Goal: Information Seeking & Learning: Learn about a topic

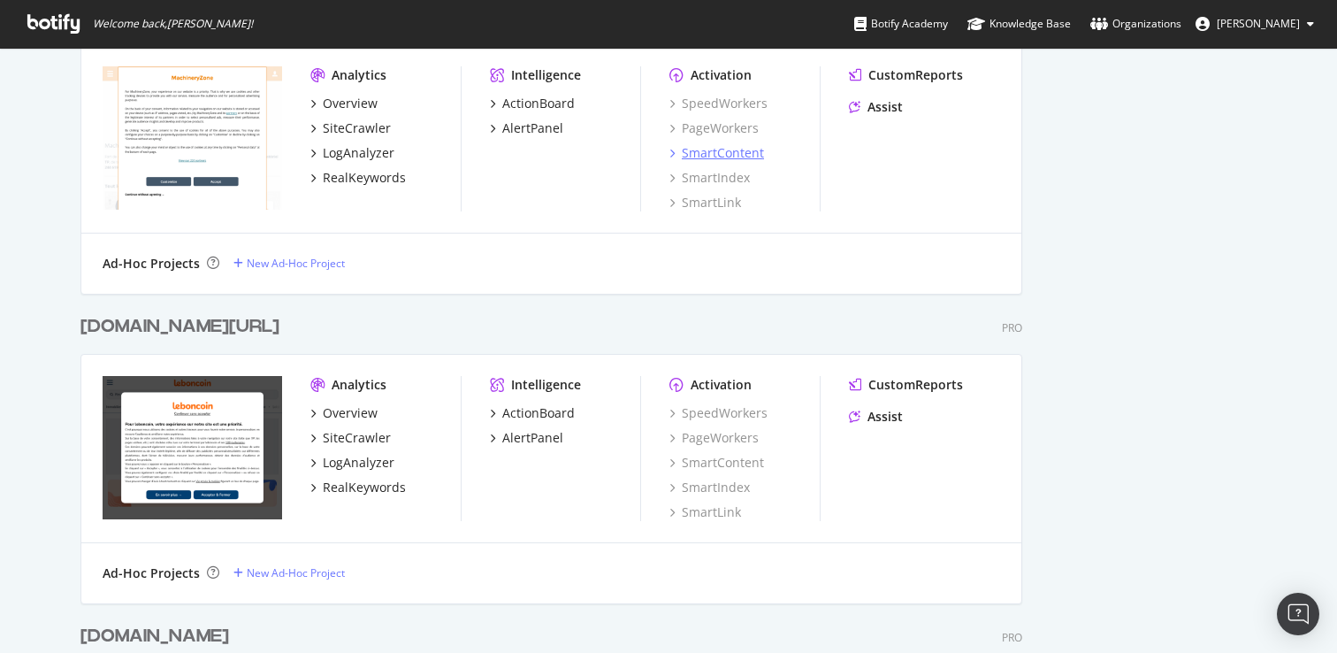
scroll to position [5136, 0]
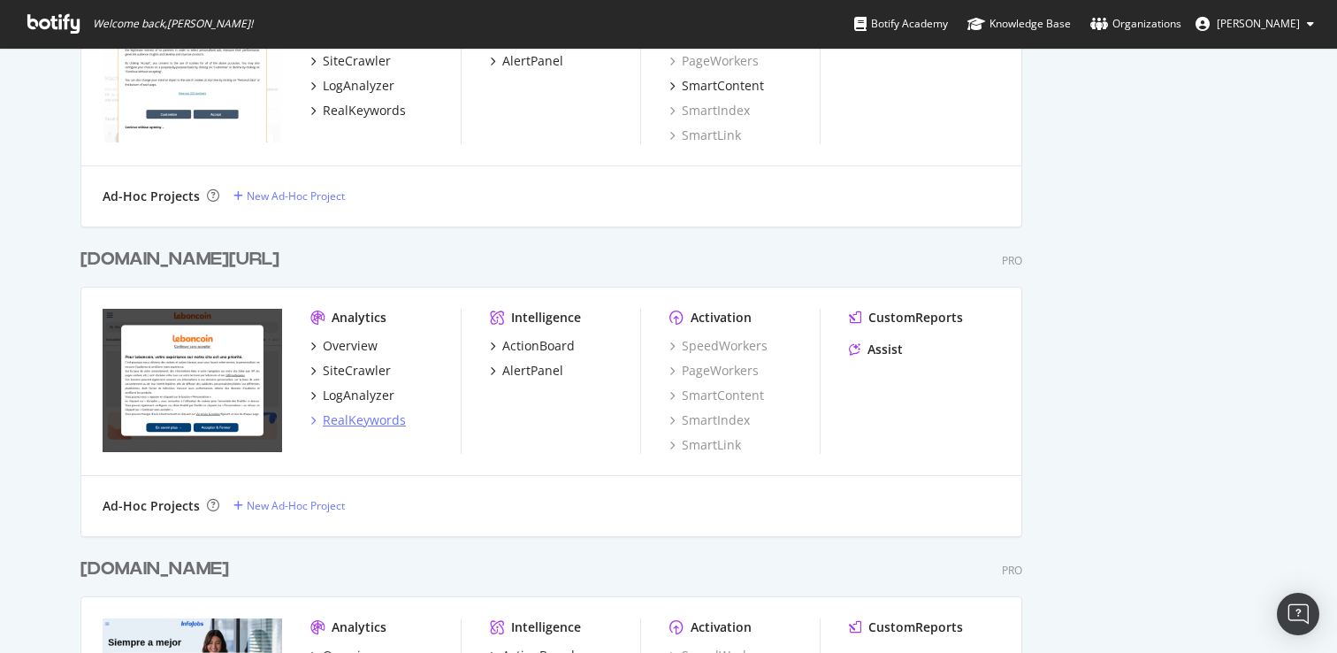
click at [364, 422] on div "RealKeywords" at bounding box center [364, 420] width 83 height 18
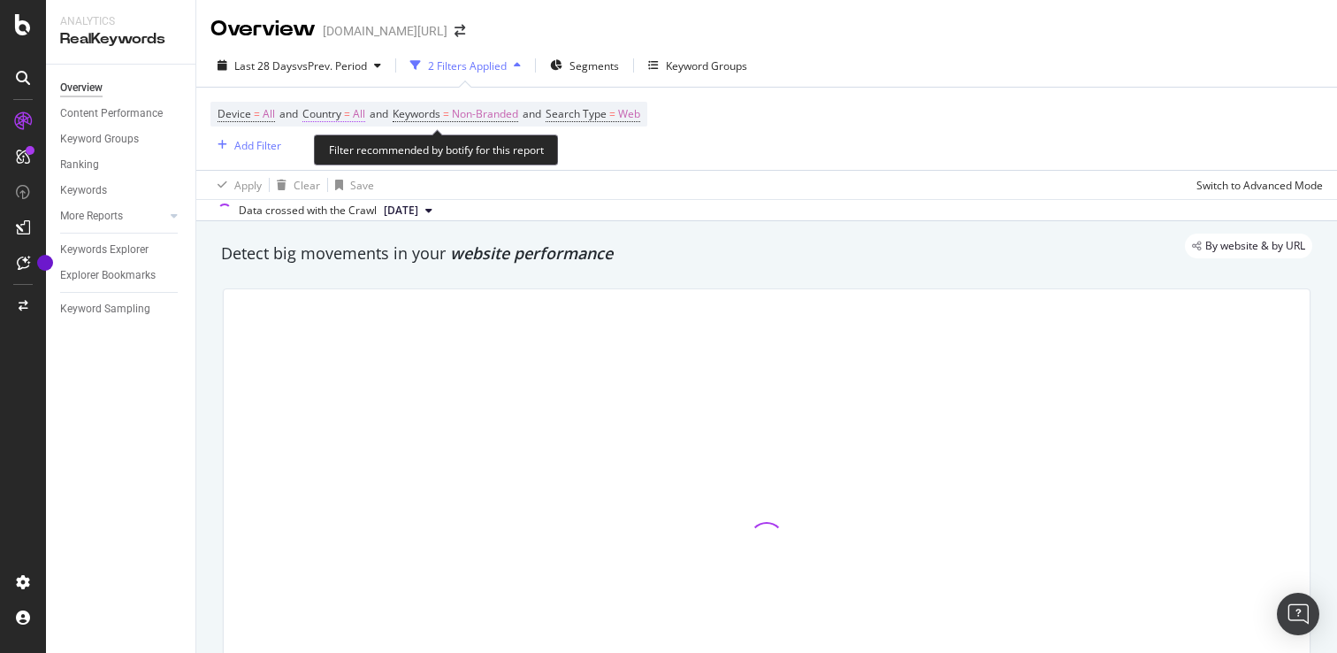
click at [357, 115] on span "Country = All" at bounding box center [333, 114] width 63 height 16
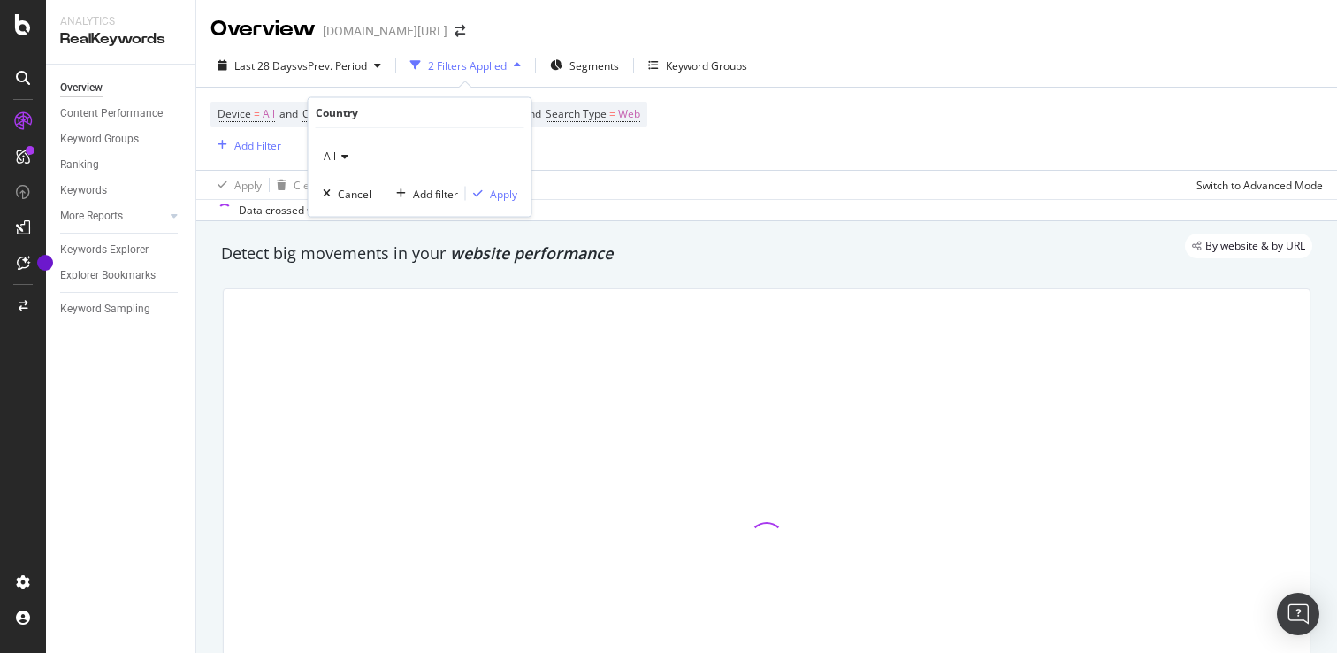
click at [346, 160] on icon at bounding box center [342, 156] width 12 height 11
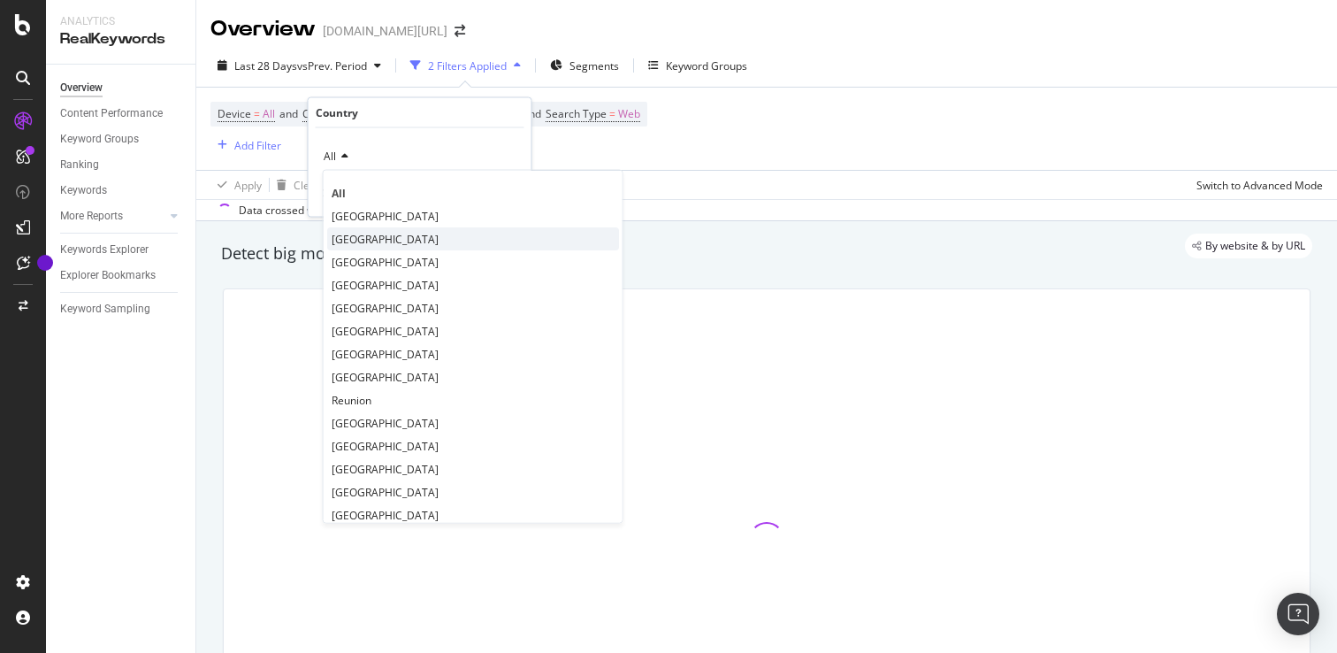
click at [350, 231] on span "[GEOGRAPHIC_DATA]" at bounding box center [385, 238] width 107 height 15
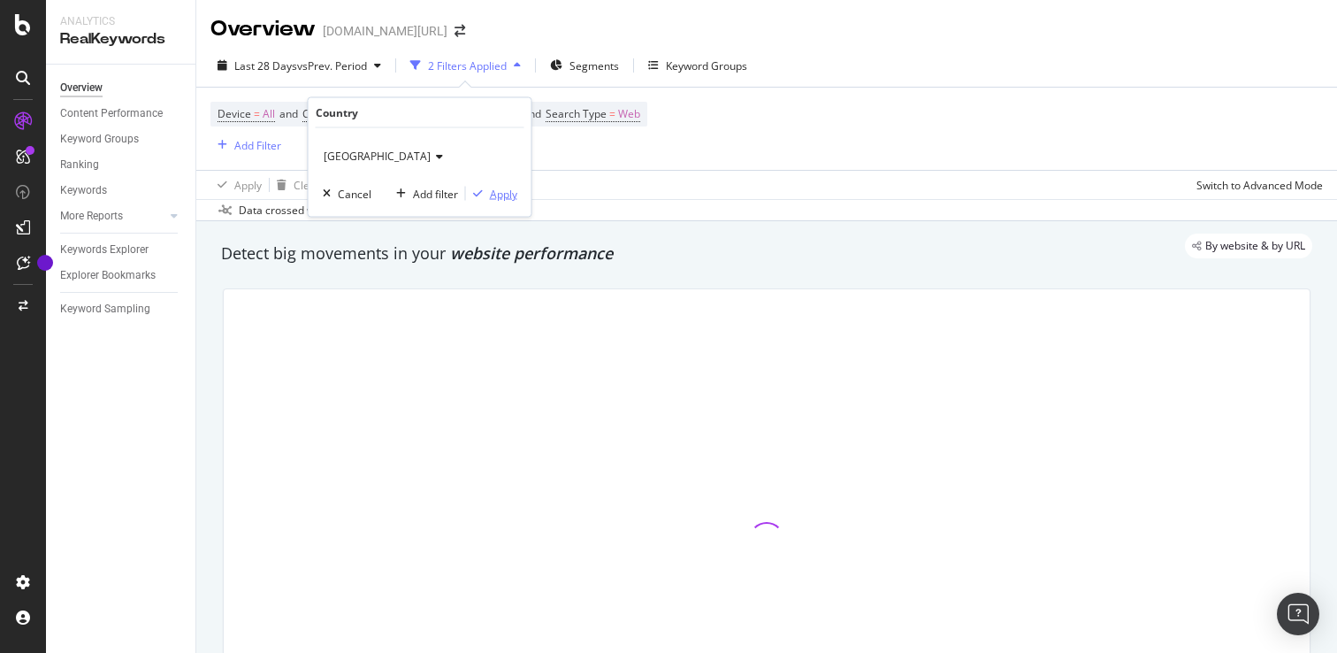
click at [501, 197] on div "Apply" at bounding box center [503, 193] width 27 height 15
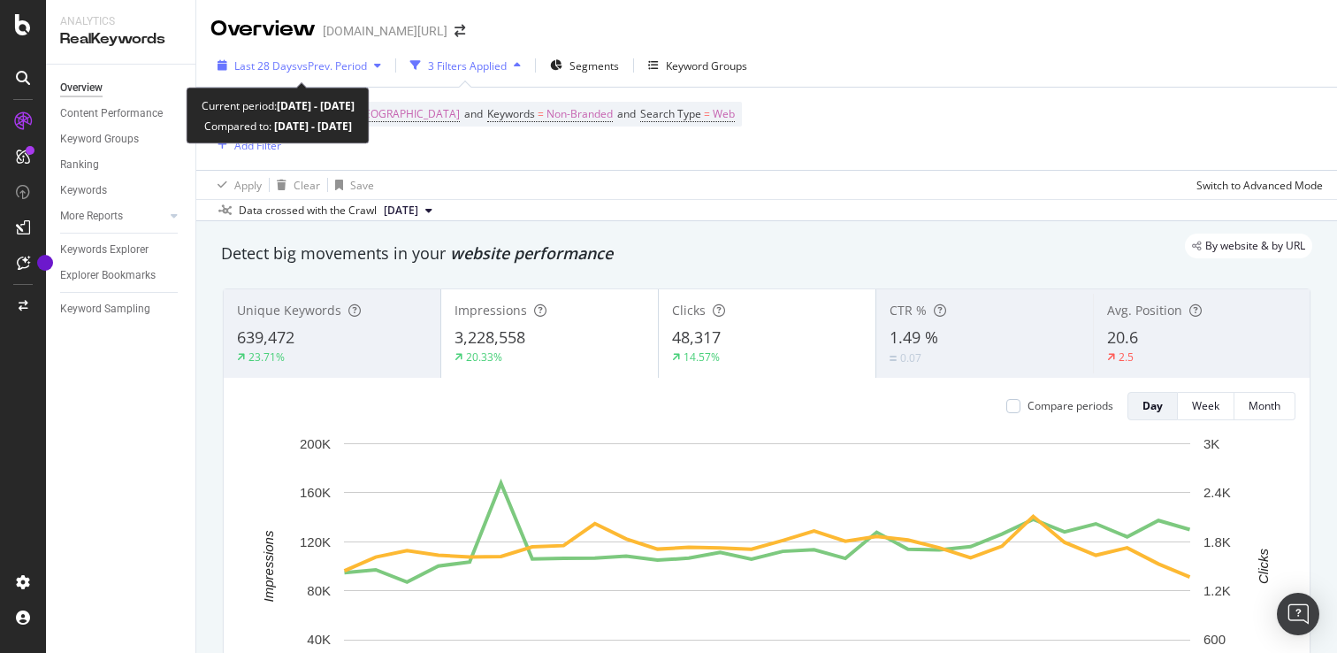
click at [379, 57] on div "Last 28 Days vs Prev. Period" at bounding box center [300, 65] width 178 height 27
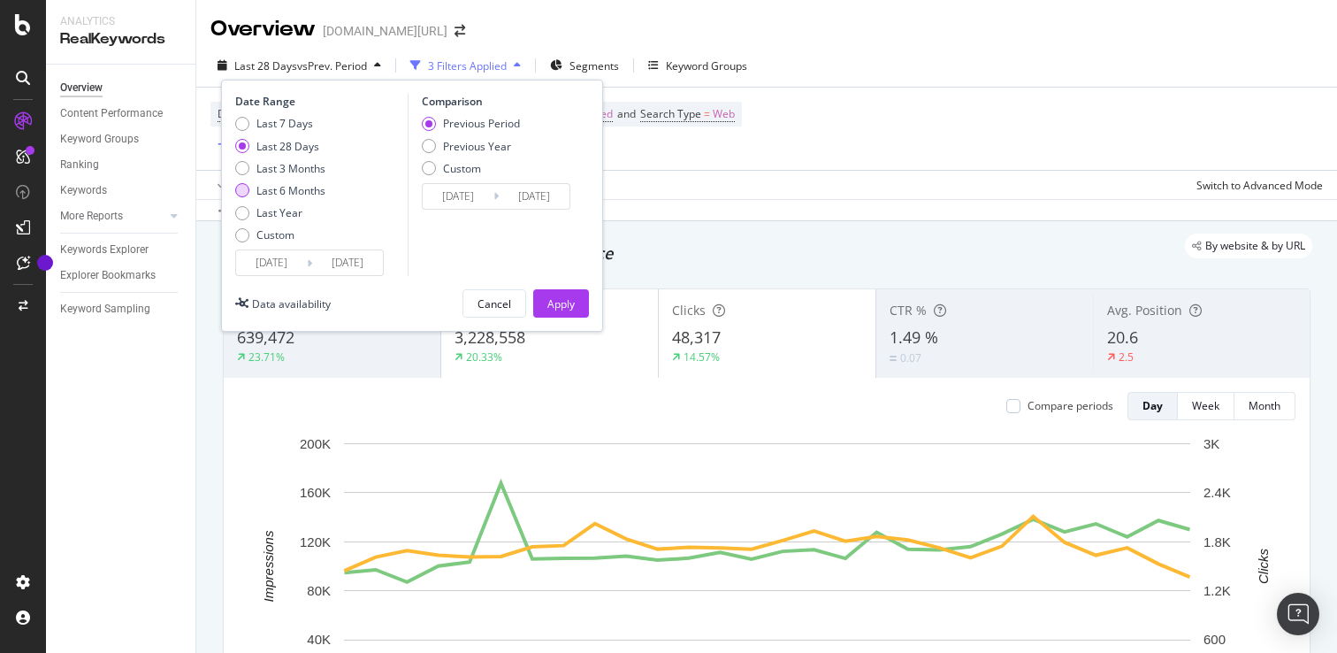
click at [299, 197] on div "Last 6 Months" at bounding box center [291, 190] width 69 height 15
type input "[DATE]"
click at [303, 174] on div "Last 3 Months" at bounding box center [291, 168] width 69 height 15
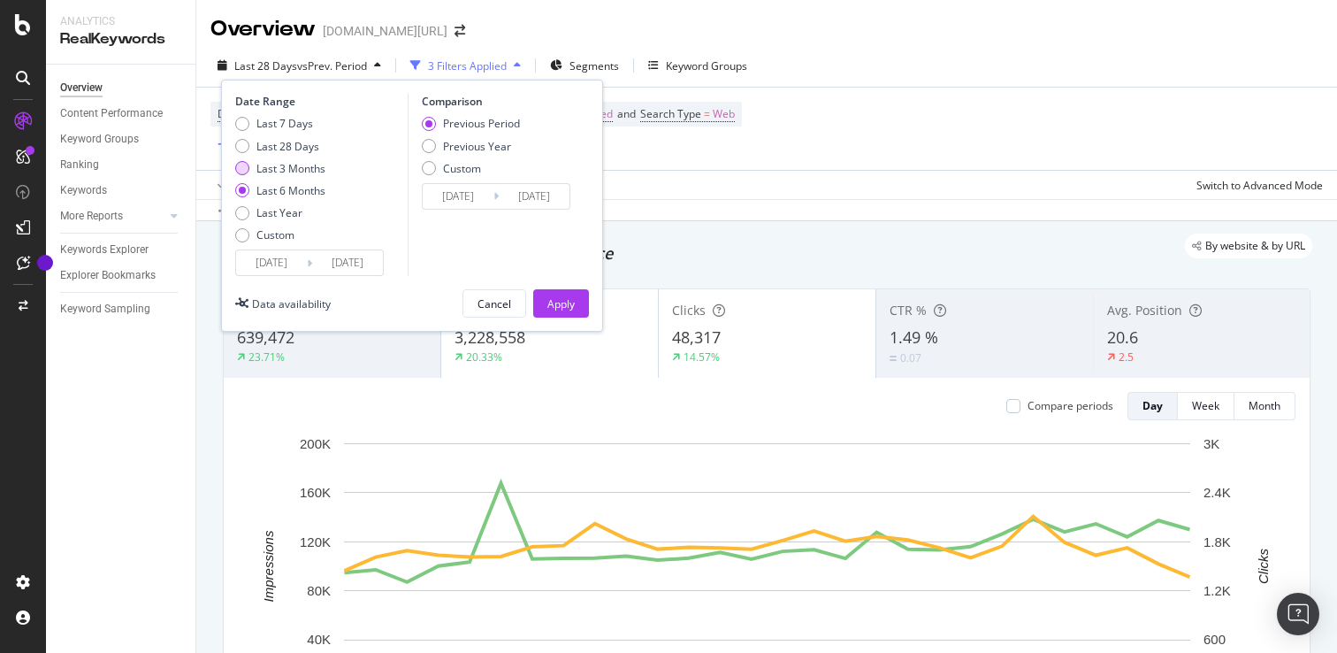
type input "[DATE]"
click at [551, 296] on div "Apply" at bounding box center [560, 303] width 27 height 15
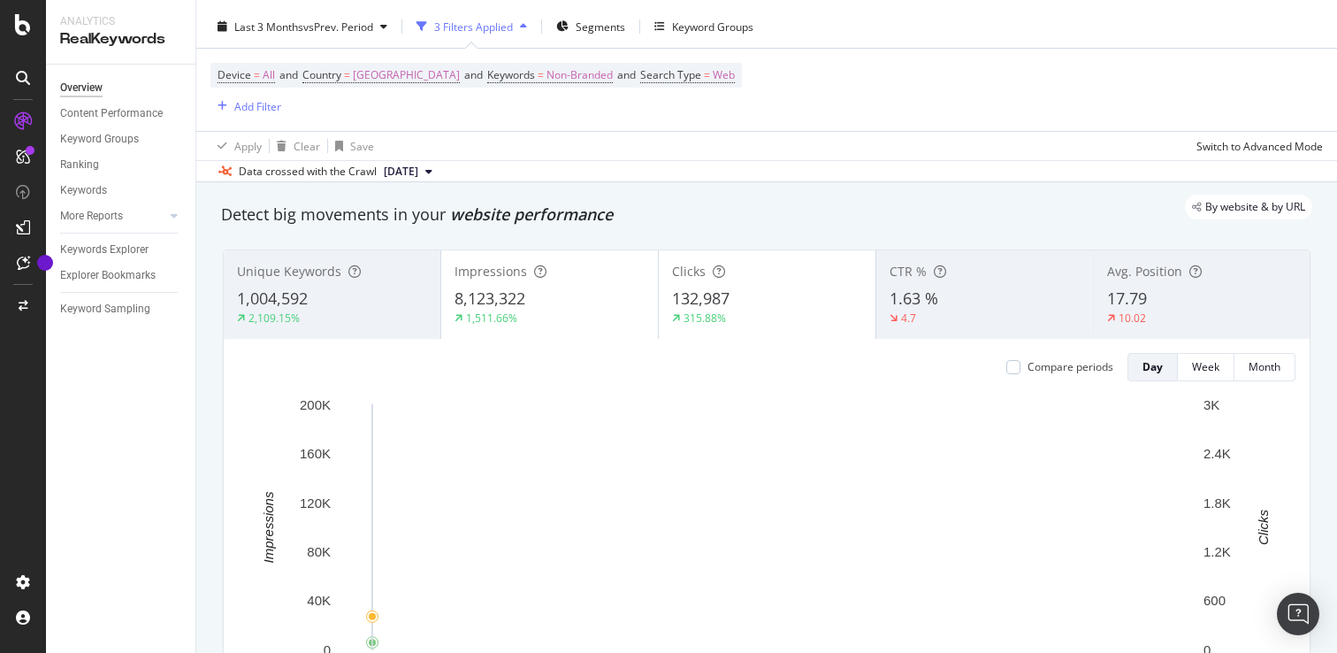
scroll to position [49, 0]
